Goal: Information Seeking & Learning: Understand process/instructions

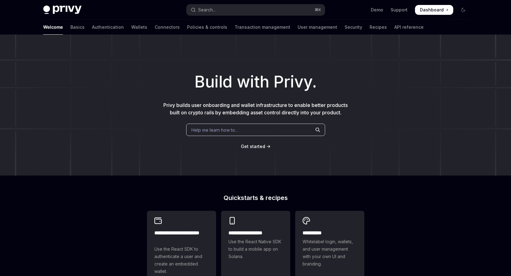
click at [394, 26] on link "API reference" at bounding box center [408, 27] width 29 height 15
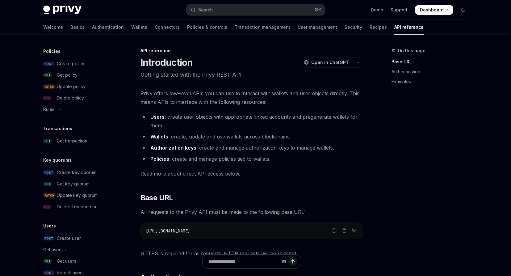
scroll to position [383, 0]
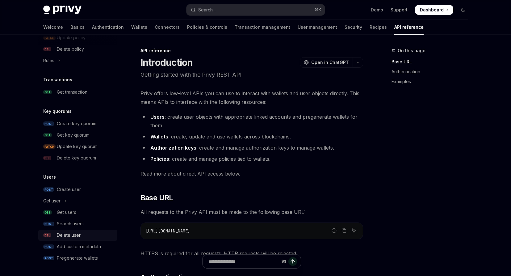
click at [72, 233] on div "Delete user" at bounding box center [69, 234] width 24 height 7
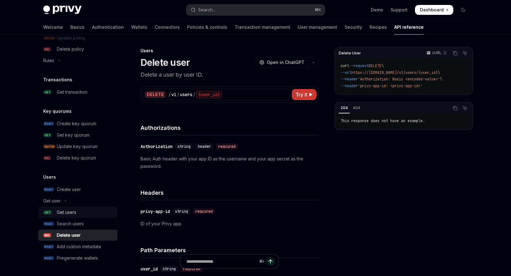
click at [80, 216] on link "GET Get users" at bounding box center [77, 212] width 79 height 11
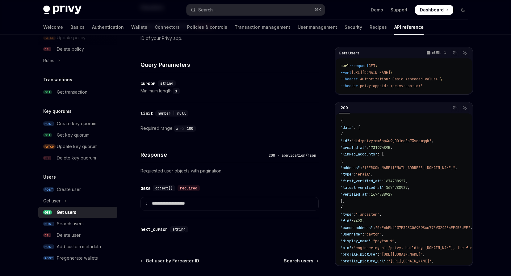
scroll to position [249, 0]
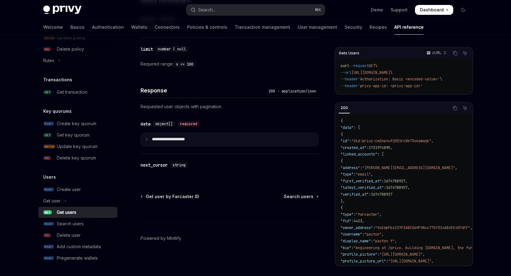
click at [168, 141] on p "**********" at bounding box center [173, 139] width 43 height 6
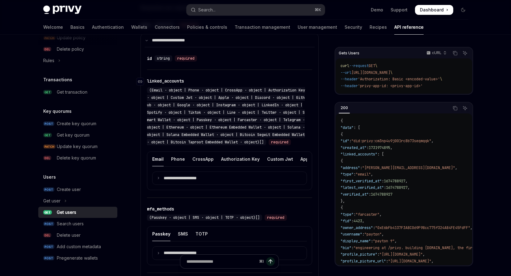
scroll to position [352, 0]
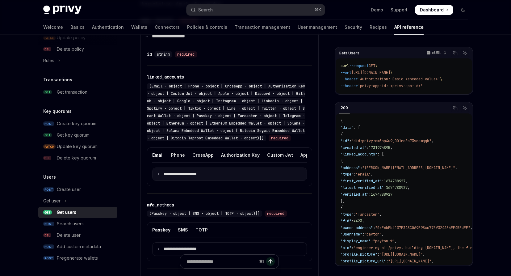
click at [178, 177] on p "**********" at bounding box center [185, 174] width 43 height 6
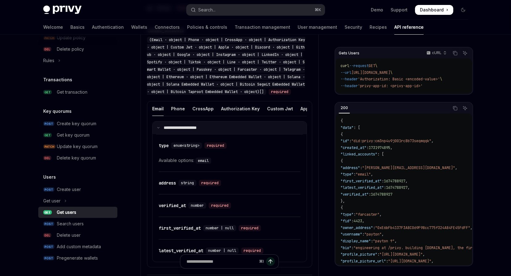
scroll to position [391, 0]
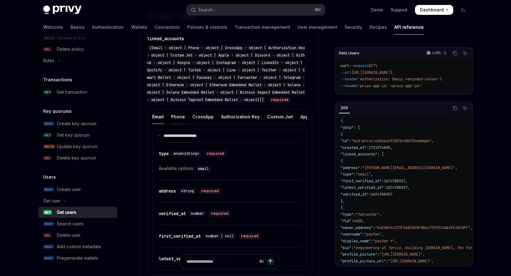
click at [175, 121] on div "Phone" at bounding box center [178, 116] width 14 height 15
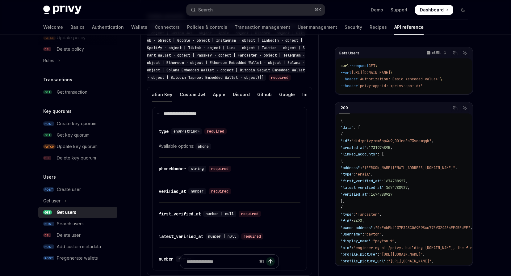
scroll to position [0, 138]
click at [188, 102] on div "Discord" at bounding box center [190, 94] width 17 height 15
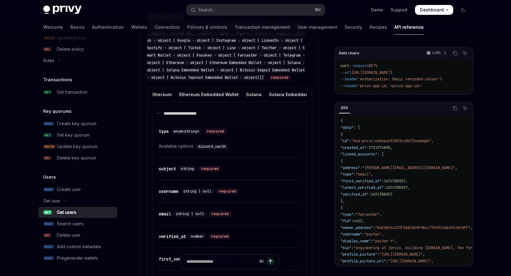
scroll to position [0, 491]
click at [193, 100] on div "Ethereum Embedded Wallet" at bounding box center [213, 94] width 60 height 15
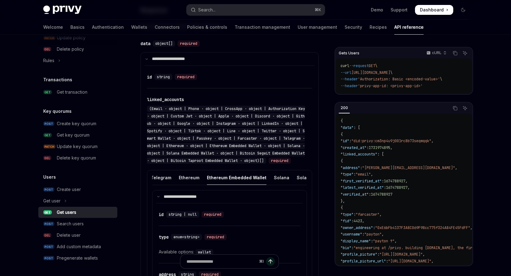
scroll to position [0, 455]
click at [191, 185] on div "Ethereum" at bounding box center [201, 177] width 21 height 15
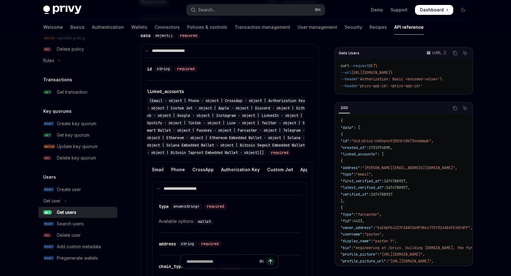
scroll to position [346, 0]
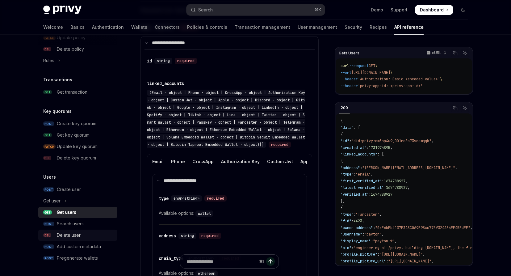
click at [74, 236] on div "Delete user" at bounding box center [69, 234] width 24 height 7
type textarea "*"
